Goal: Transaction & Acquisition: Purchase product/service

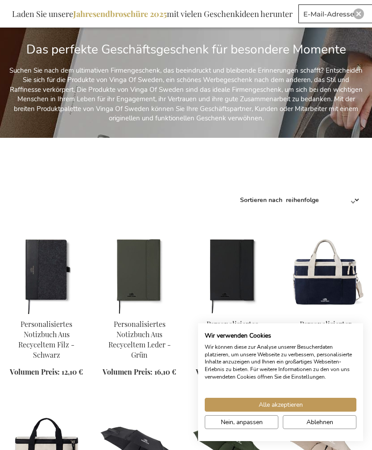
scroll to position [170, 0]
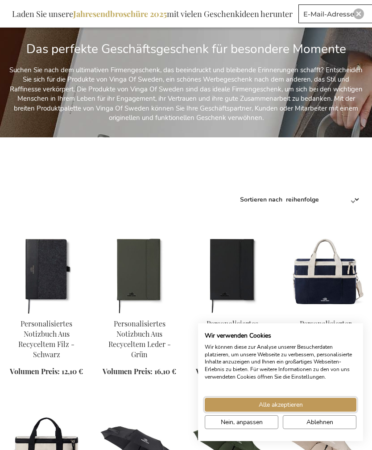
click at [301, 410] on span "Alle akzeptieren" at bounding box center [281, 404] width 44 height 9
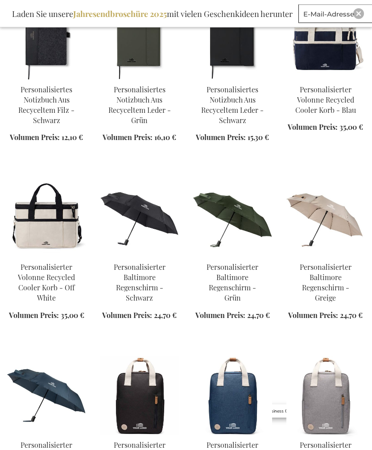
scroll to position [405, 0]
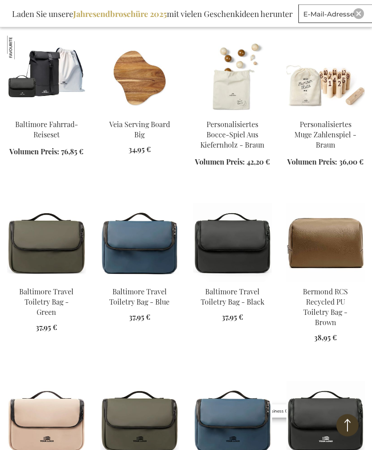
scroll to position [3178, 0]
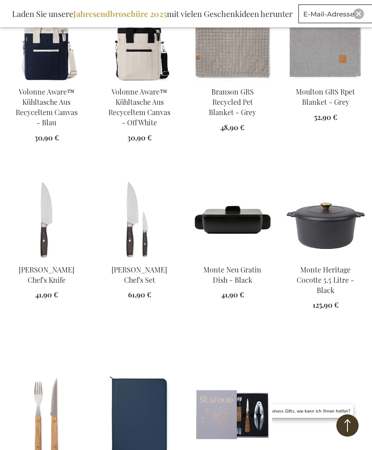
scroll to position [10128, 0]
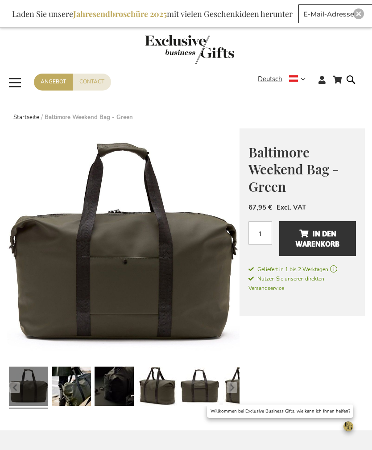
click at [282, 81] on span "Deutsch" at bounding box center [270, 79] width 25 height 10
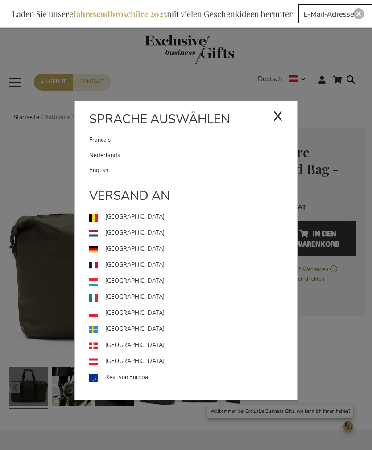
click at [126, 360] on link "[GEOGRAPHIC_DATA]" at bounding box center [193, 362] width 208 height 16
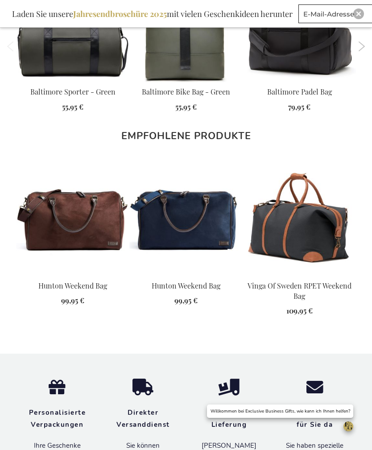
scroll to position [765, 0]
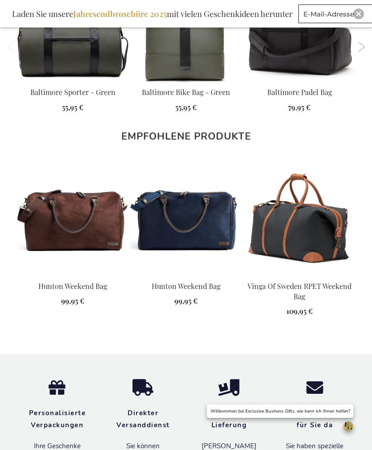
click at [105, 225] on img at bounding box center [72, 219] width 113 height 113
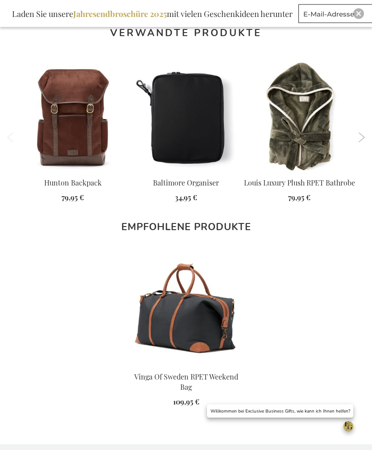
scroll to position [638, 0]
click at [219, 377] on link "More info" at bounding box center [185, 385] width 113 height 17
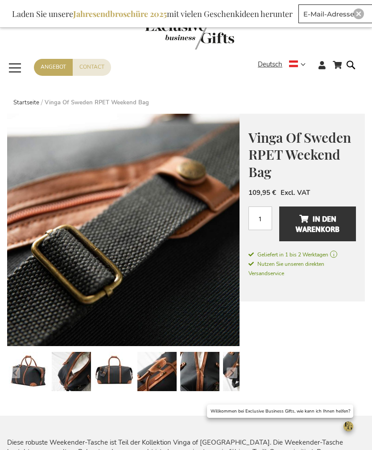
scroll to position [14, 0]
click at [331, 221] on span "In den Warenkorb" at bounding box center [318, 225] width 44 height 25
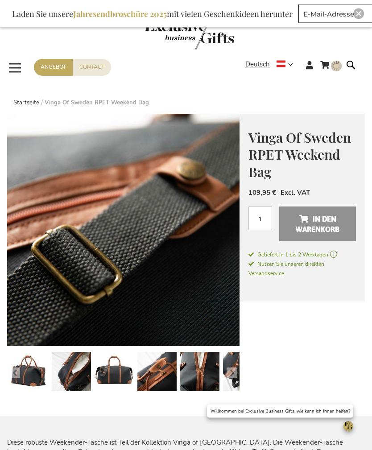
scroll to position [15, 0]
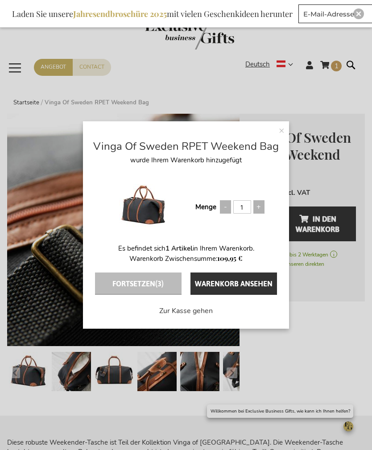
click at [151, 295] on button "Fortsetzen (3)" at bounding box center [138, 284] width 87 height 22
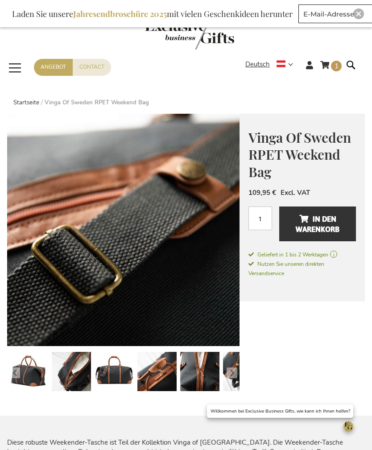
click at [13, 67] on span "Navigation umschalten" at bounding box center [15, 68] width 16 height 21
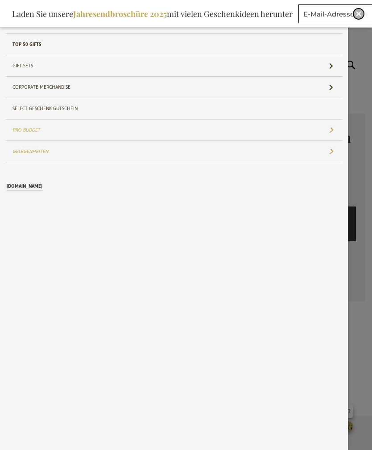
click at [357, 16] on img "Close" at bounding box center [358, 13] width 5 height 5
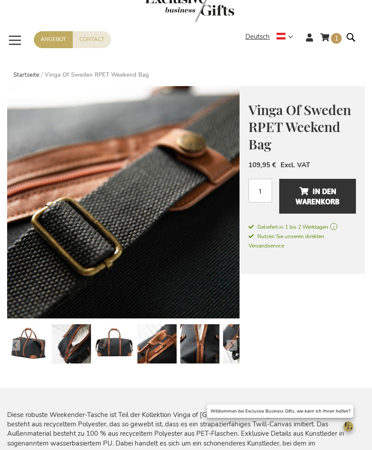
click at [12, 42] on span "Navigation umschalten" at bounding box center [15, 40] width 16 height 21
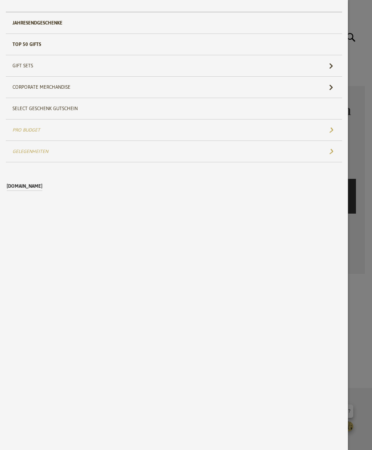
click at [358, 38] on form "Search Search" at bounding box center [353, 44] width 9 height 25
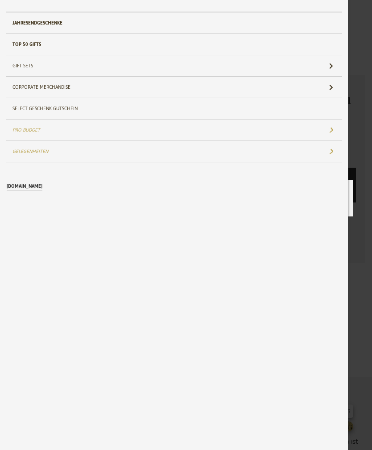
scroll to position [14, 0]
click at [355, 32] on form "Search Search" at bounding box center [353, 32] width 9 height 0
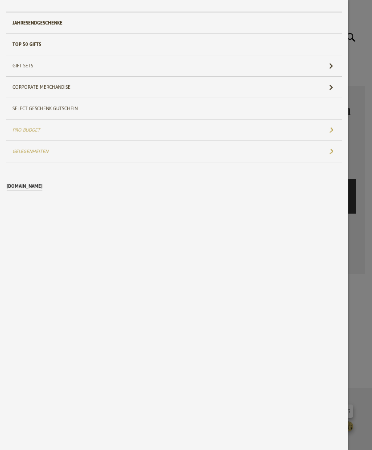
scroll to position [0, 0]
click at [367, 8] on span "Navigation umschalten" at bounding box center [365, 10] width 14 height 21
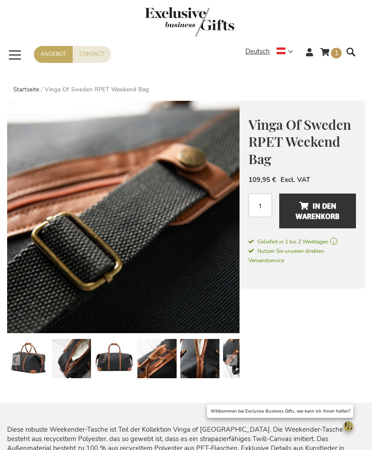
click at [353, 52] on form "Search Search" at bounding box center [353, 58] width 9 height 25
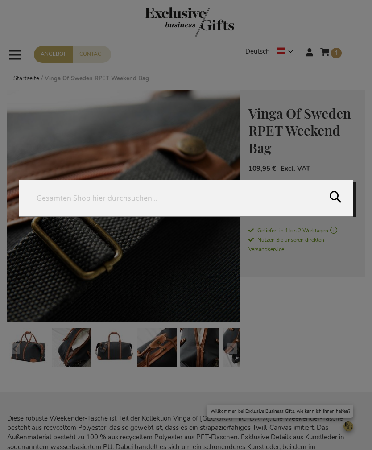
click at [208, 208] on input "Search" at bounding box center [186, 198] width 335 height 36
click at [338, 209] on button "Search" at bounding box center [350, 200] width 43 height 41
type input "Vinga"
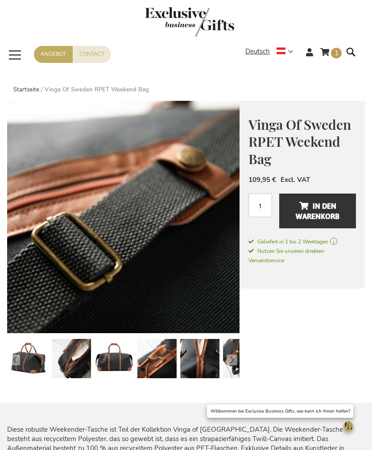
click at [332, 204] on span "In den Warenkorb" at bounding box center [318, 211] width 44 height 25
click at [335, 208] on span "In den Warenkorb" at bounding box center [318, 211] width 44 height 25
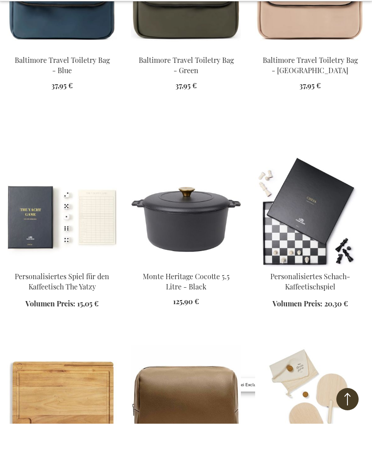
scroll to position [5087, 0]
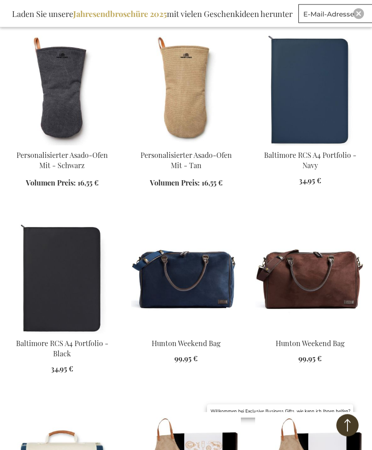
scroll to position [6008, 0]
click at [331, 224] on img at bounding box center [310, 279] width 110 height 110
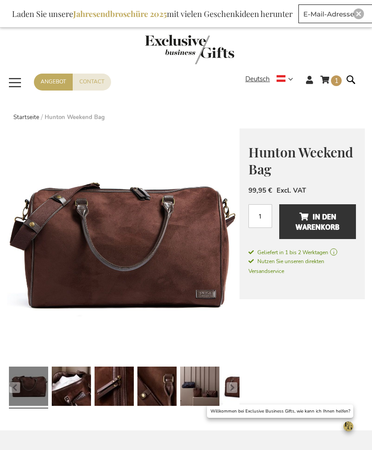
click at [334, 83] on span "1 1 items" at bounding box center [336, 80] width 11 height 11
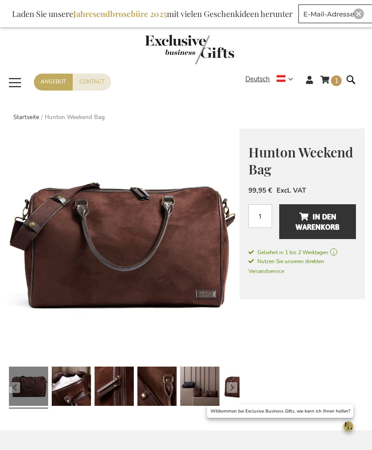
click at [328, 223] on span "In den Warenkorb" at bounding box center [318, 222] width 44 height 25
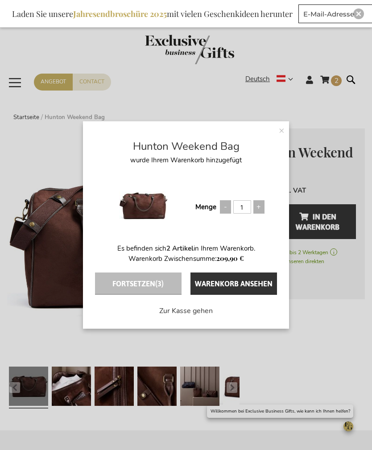
click at [160, 284] on span "(3)" at bounding box center [159, 284] width 8 height 14
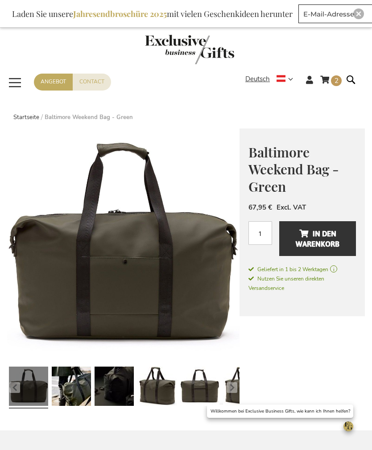
click at [26, 115] on link "Startseite" at bounding box center [26, 117] width 26 height 8
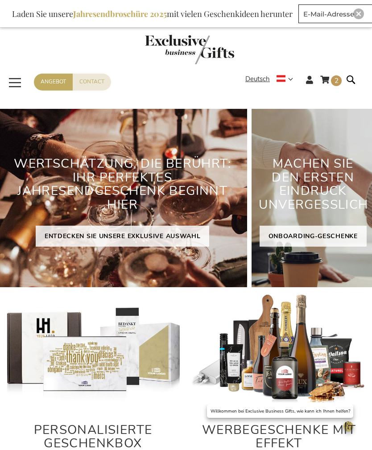
click at [355, 81] on form "Search Search" at bounding box center [353, 86] width 9 height 25
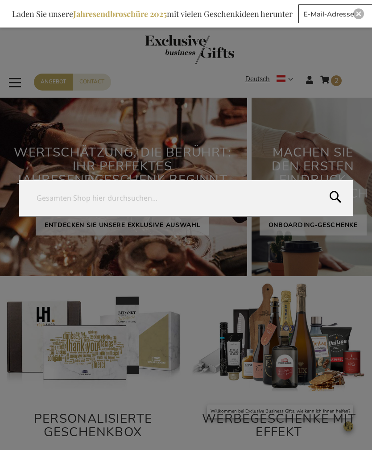
click at [235, 212] on input "Search" at bounding box center [186, 198] width 335 height 36
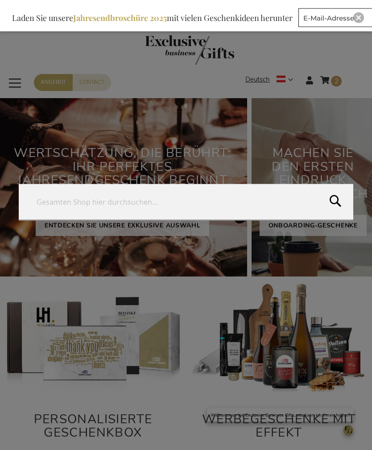
scroll to position [11, 0]
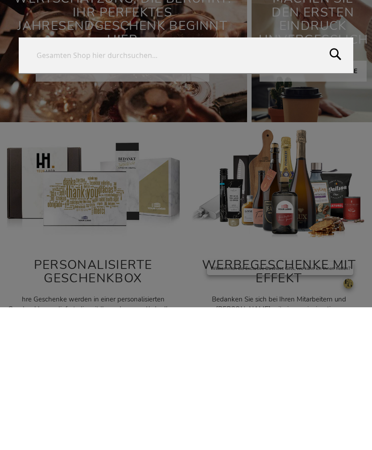
click at [349, 63] on form "Search Search" at bounding box center [353, 63] width 9 height 0
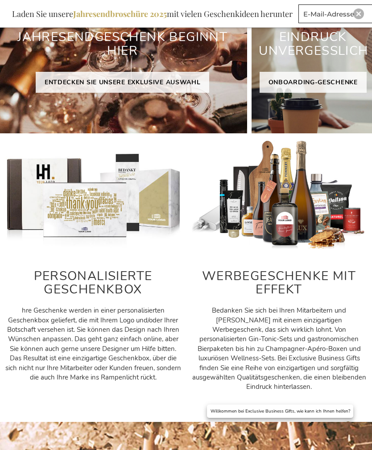
click at [310, 288] on h2 "WERBEGESCHENKE MIT EFFEKT" at bounding box center [279, 284] width 177 height 28
click at [296, 272] on h2 "WERBEGESCHENKE MIT EFFEKT" at bounding box center [279, 284] width 177 height 28
click at [298, 205] on img at bounding box center [279, 195] width 177 height 111
click at [285, 284] on h2 "WERBEGESCHENKE MIT EFFEKT" at bounding box center [279, 284] width 177 height 28
click at [300, 276] on h2 "WERBEGESCHENKE MIT EFFEKT" at bounding box center [279, 284] width 177 height 28
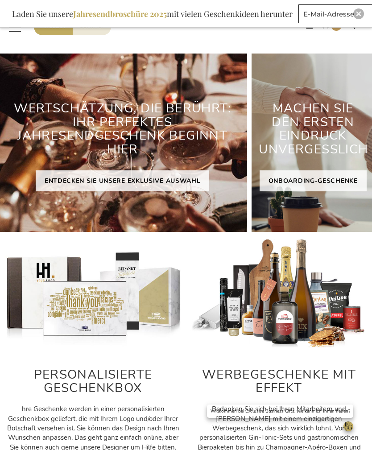
scroll to position [63, 0]
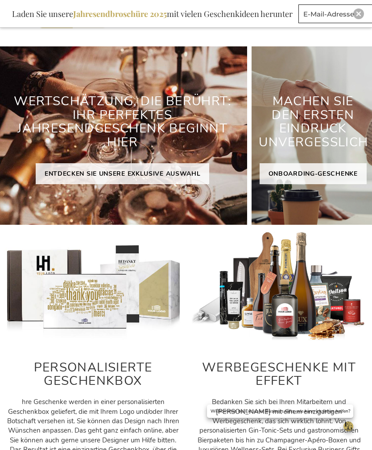
click at [275, 376] on h2 "WERBEGESCHENKE MIT EFFEKT" at bounding box center [279, 375] width 177 height 28
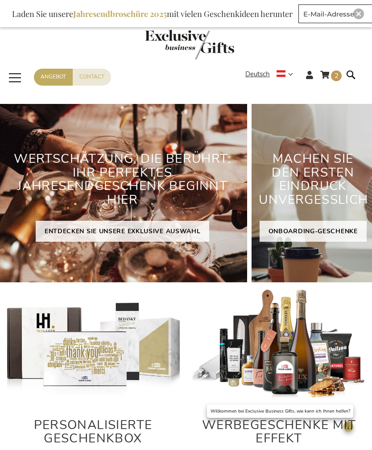
scroll to position [0, 0]
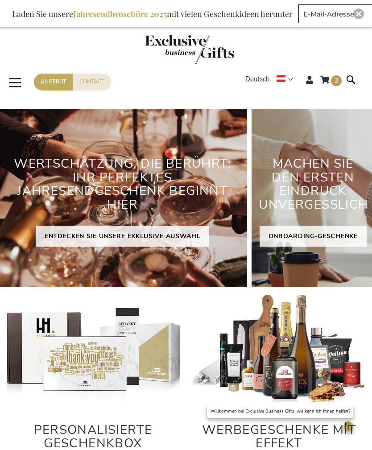
click at [18, 82] on span "Navigation umschalten" at bounding box center [15, 82] width 16 height 21
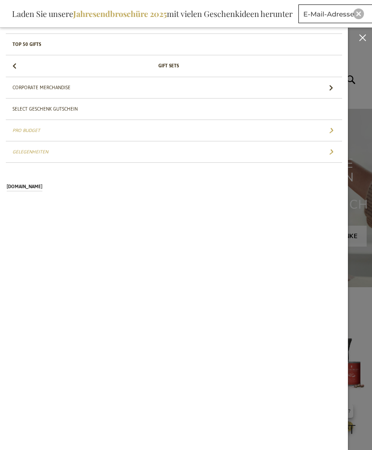
click at [329, 63] on link "Gift Sets" at bounding box center [174, 65] width 337 height 21
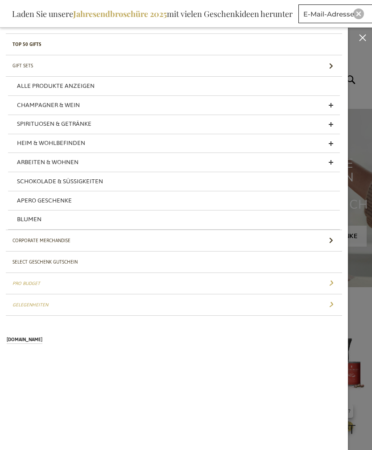
click at [76, 217] on link "Blumen" at bounding box center [174, 220] width 332 height 19
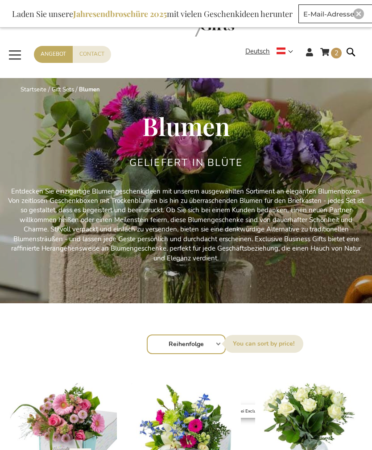
click at [18, 57] on span "Navigation umschalten" at bounding box center [15, 55] width 16 height 21
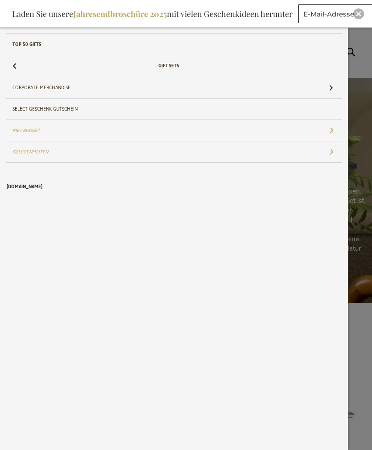
click at [329, 65] on link "Gift Sets" at bounding box center [174, 65] width 337 height 21
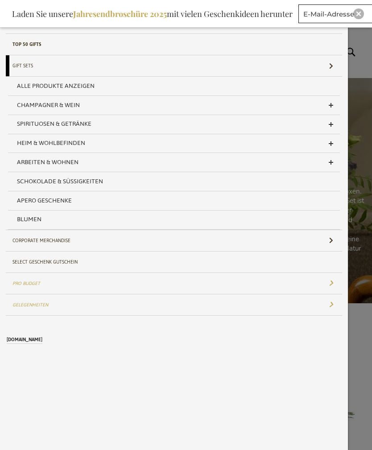
click at [368, 21] on span "Navigation umschalten" at bounding box center [365, 10] width 14 height 21
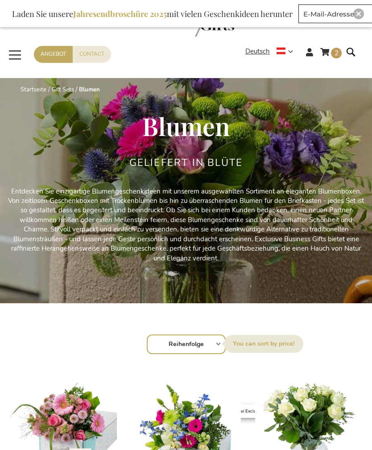
click at [21, 57] on span "Navigation umschalten" at bounding box center [15, 55] width 16 height 21
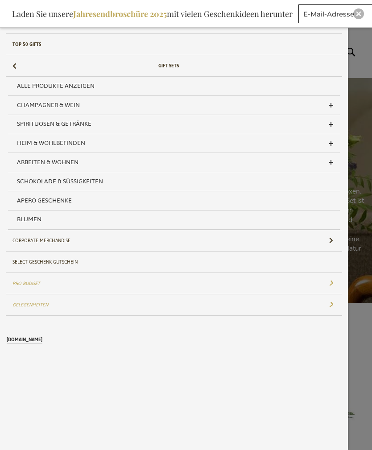
click at [335, 139] on link "Heim & Wohlbefinden" at bounding box center [174, 143] width 332 height 19
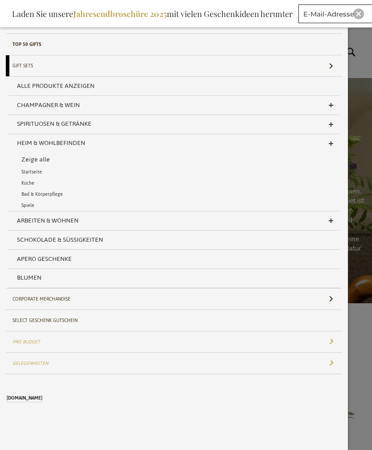
click at [330, 221] on link "Arbeiten & Wohnen" at bounding box center [174, 221] width 332 height 19
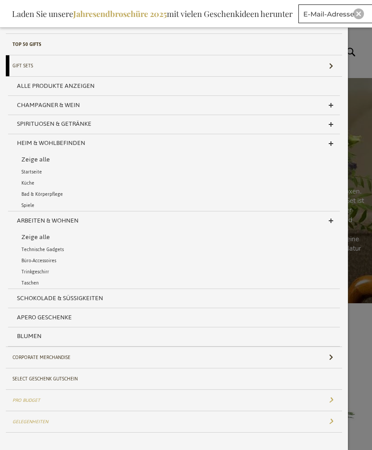
click at [35, 282] on span "Taschen" at bounding box center [29, 283] width 17 height 9
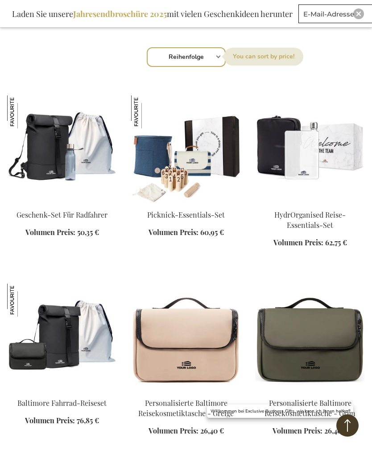
scroll to position [109, 0]
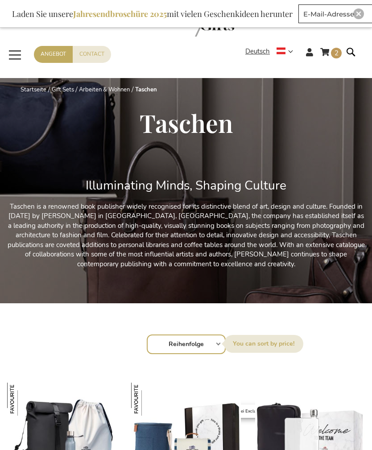
click at [355, 48] on form "Search Search" at bounding box center [353, 58] width 9 height 25
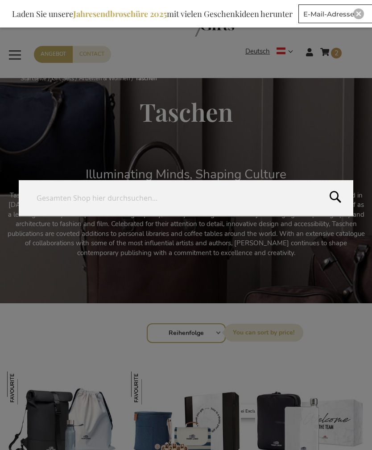
click at [205, 205] on input "Search" at bounding box center [186, 198] width 335 height 36
type input "Vinga"
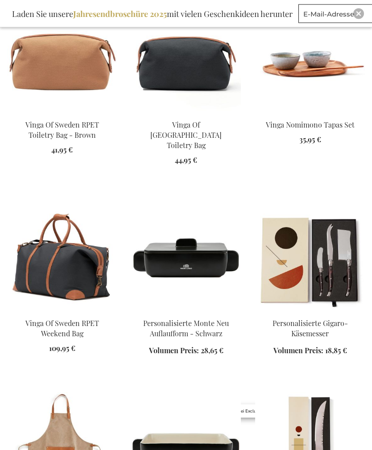
scroll to position [404, 0]
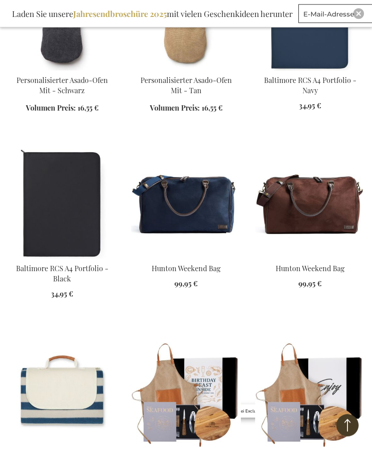
scroll to position [6083, 0]
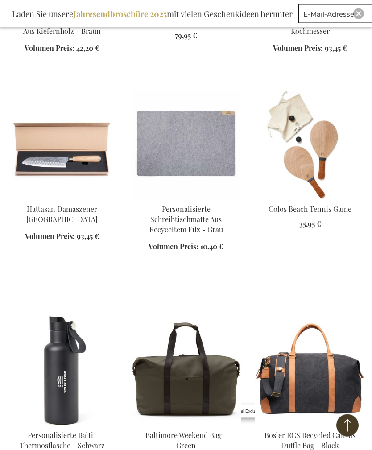
scroll to position [16895, 0]
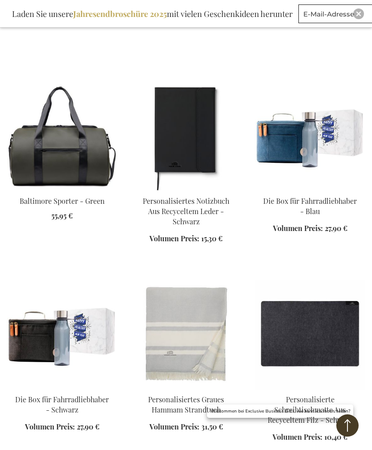
scroll to position [17903, 0]
